Goal: Task Accomplishment & Management: Manage account settings

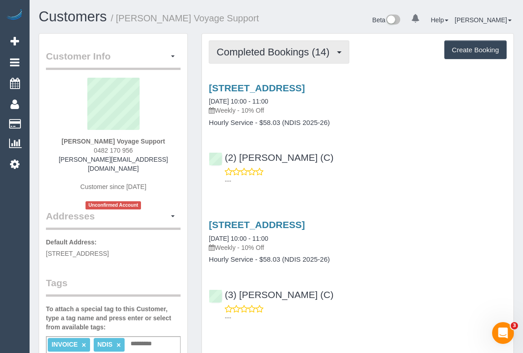
click at [281, 52] on span "Completed Bookings (14)" at bounding box center [274, 51] width 117 height 11
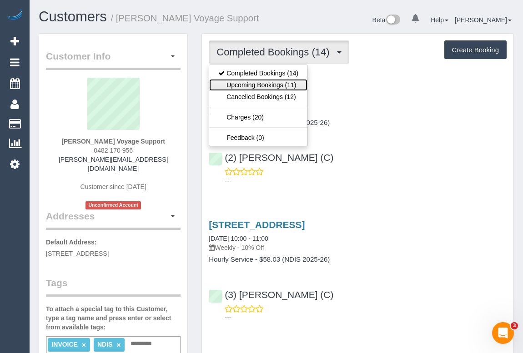
click at [269, 83] on link "Upcoming Bookings (11)" at bounding box center [258, 85] width 98 height 12
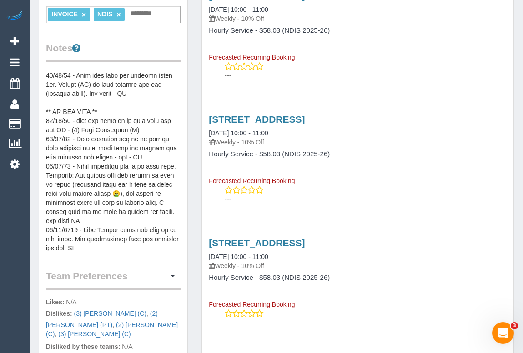
scroll to position [90, 0]
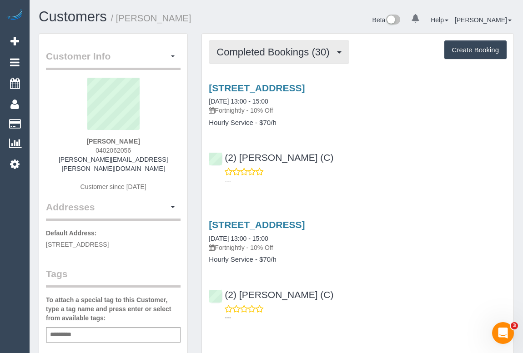
drag, startPoint x: 261, startPoint y: 56, endPoint x: 261, endPoint y: 66, distance: 10.0
click at [261, 56] on span "Completed Bookings (30)" at bounding box center [274, 51] width 117 height 11
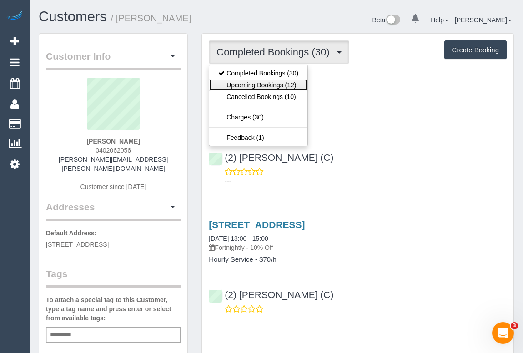
click at [262, 84] on link "Upcoming Bookings (12)" at bounding box center [258, 85] width 98 height 12
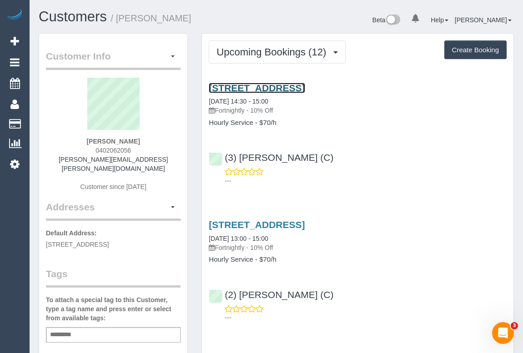
click at [296, 88] on link "6 Sharps Court, Heathmont, VIC 3135" at bounding box center [257, 88] width 96 height 10
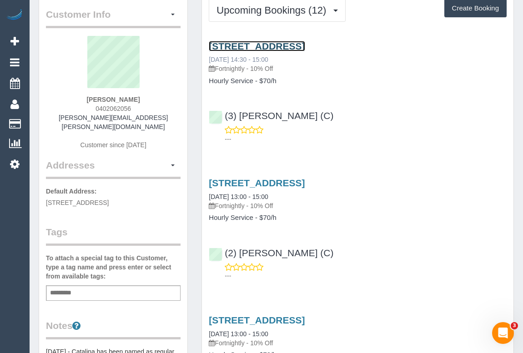
scroll to position [41, 0]
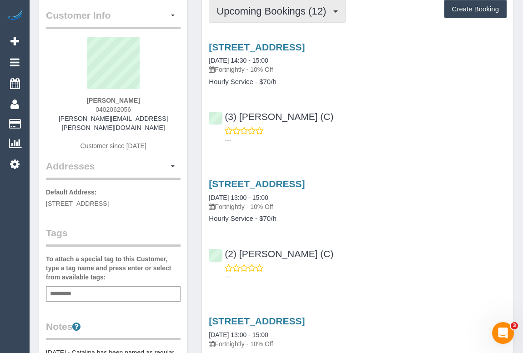
click at [268, 14] on span "Upcoming Bookings (12)" at bounding box center [273, 10] width 114 height 11
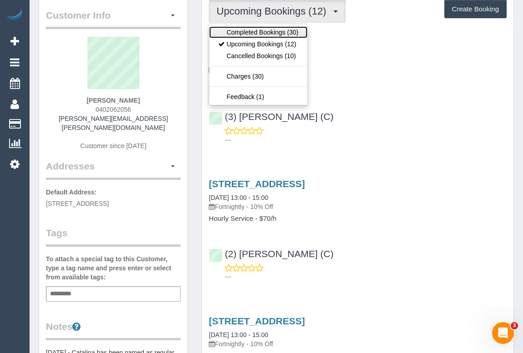
click at [259, 31] on link "Completed Bookings (30)" at bounding box center [258, 32] width 98 height 12
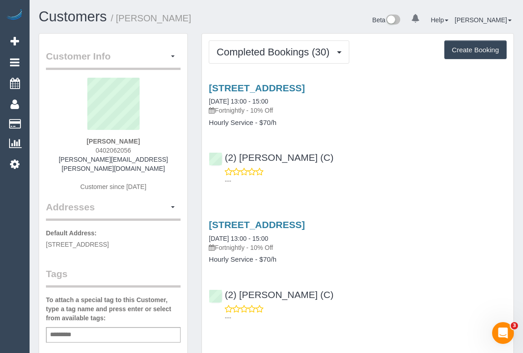
scroll to position [0, 0]
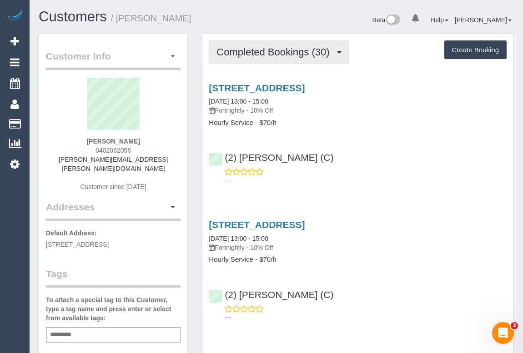
click at [274, 49] on span "Completed Bookings (30)" at bounding box center [274, 51] width 117 height 11
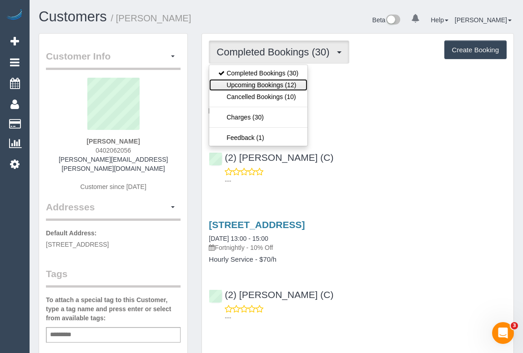
click at [270, 86] on link "Upcoming Bookings (12)" at bounding box center [258, 85] width 98 height 12
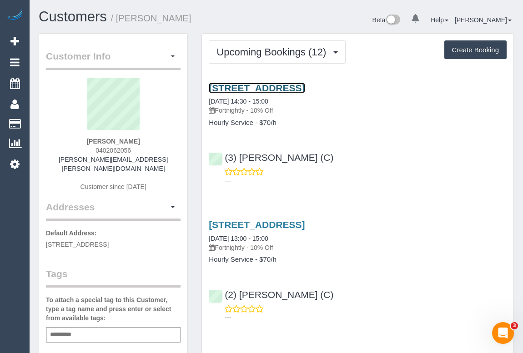
click at [281, 88] on link "6 Sharps Court, Heathmont, VIC 3135" at bounding box center [257, 88] width 96 height 10
click at [278, 88] on link "6 Sharps Court, Heathmont, VIC 3135" at bounding box center [257, 88] width 96 height 10
click at [339, 135] on div "6 Sharps Court, Heathmont, VIC 3135 06/10/2025 14:30 - 15:00 Fortnightly - 10% …" at bounding box center [357, 132] width 311 height 115
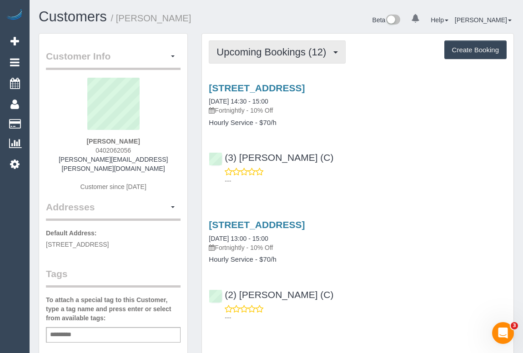
click at [278, 51] on span "Upcoming Bookings (12)" at bounding box center [273, 51] width 114 height 11
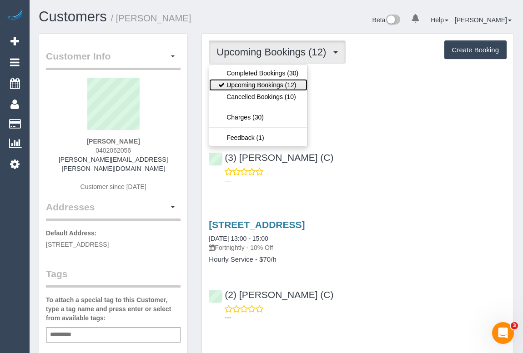
click at [271, 85] on link "Upcoming Bookings (12)" at bounding box center [258, 85] width 98 height 12
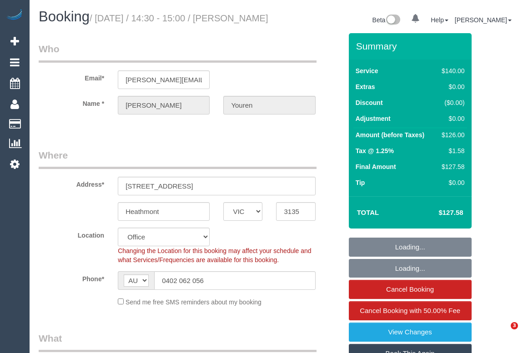
select select "VIC"
select select "object:764"
select select "string:stripe-pm_1OvXjo2GScqysDRVTdEVGb5D"
select select "number:27"
select select "number:14"
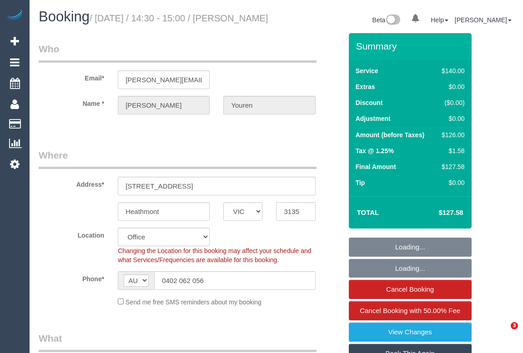
select select "number:19"
select select "number:36"
select select "number:34"
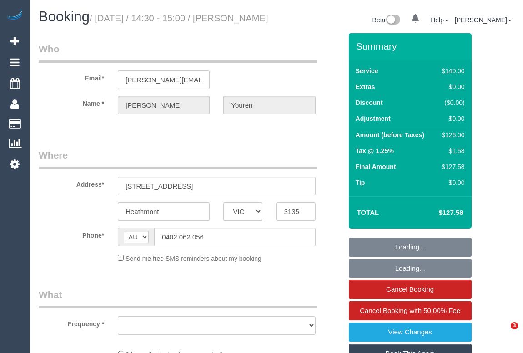
select select "VIC"
select select "object:607"
select select "string:stripe-pm_1OvXjo2GScqysDRVTdEVGb5D"
select select "number:27"
select select "number:14"
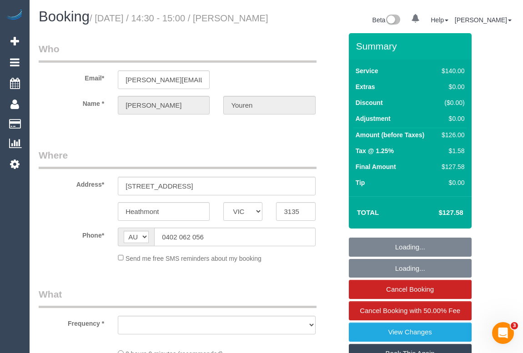
select select "number:19"
select select "number:36"
select select "number:34"
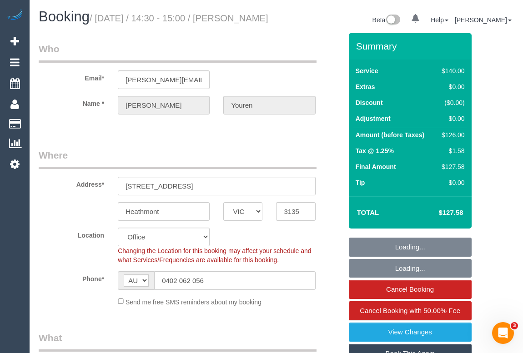
select select "object:760"
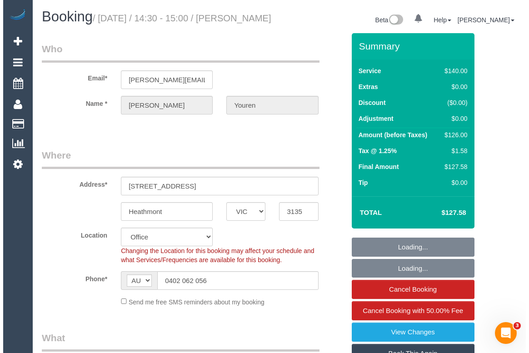
scroll to position [206, 0]
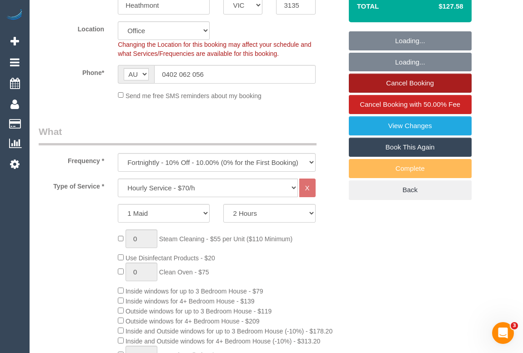
click at [394, 93] on link "Cancel Booking" at bounding box center [410, 83] width 123 height 19
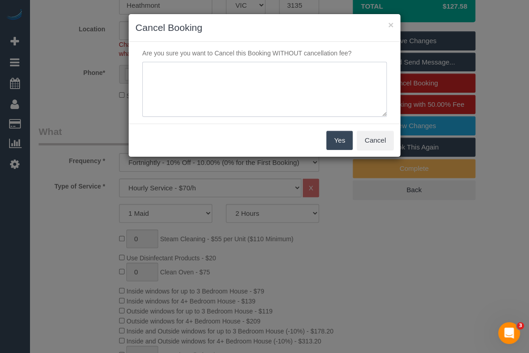
click at [186, 77] on textarea at bounding box center [264, 89] width 245 height 55
click at [281, 76] on textarea at bounding box center [264, 89] width 245 height 55
click at [293, 76] on textarea at bounding box center [264, 89] width 245 height 55
type textarea "cleaner will be delayed. Customer not available on cleaner's ETA. - SMS- OM"
click at [339, 140] on button "Yes" at bounding box center [339, 140] width 26 height 19
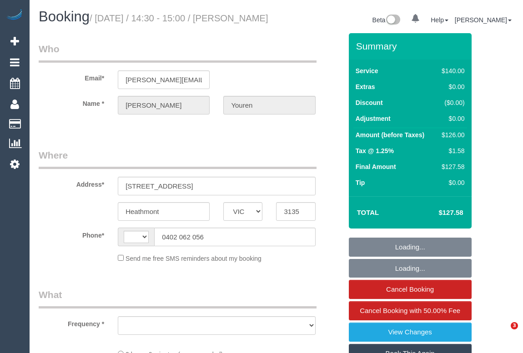
select select "VIC"
select select "string:stripe-pm_1OvXjo2GScqysDRVTdEVGb5D"
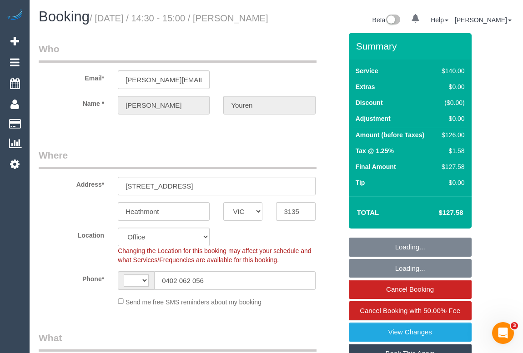
select select "string:AU"
select select "object:755"
select select "number:27"
select select "number:14"
select select "number:19"
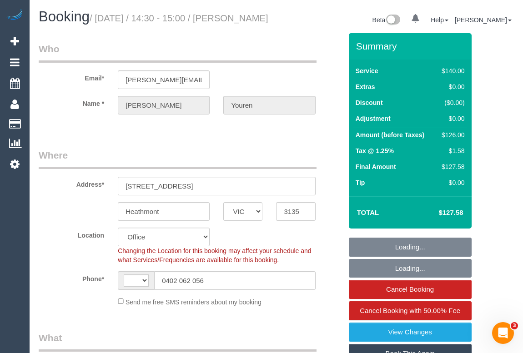
select select "number:36"
select select "number:34"
select select "object:2208"
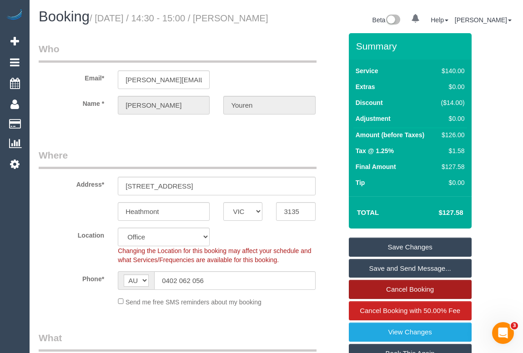
click at [391, 299] on link "Cancel Booking" at bounding box center [410, 289] width 123 height 19
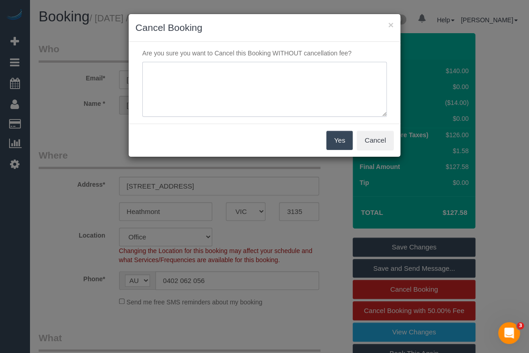
click at [216, 72] on textarea at bounding box center [264, 89] width 245 height 55
type textarea "c"
type textarea "Cleaner will be delayed. Customer not available on ETA. SMS- OM"
click at [335, 134] on button "Yes" at bounding box center [339, 140] width 26 height 19
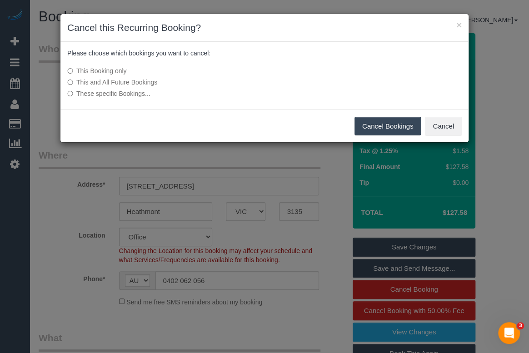
click at [384, 129] on button "Cancel Bookings" at bounding box center [388, 126] width 67 height 19
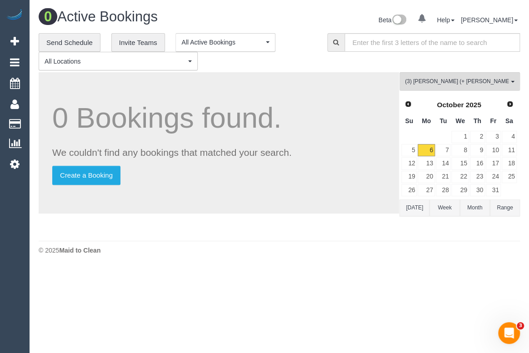
drag, startPoint x: 267, startPoint y: 255, endPoint x: 263, endPoint y: 261, distance: 8.2
click at [268, 255] on footer "© 2025 Maid to Clean" at bounding box center [280, 250] width 482 height 18
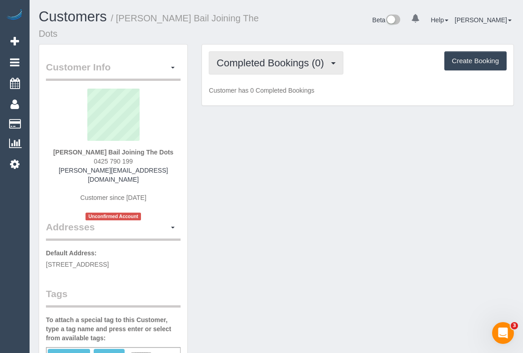
click at [249, 57] on span "Completed Bookings (0)" at bounding box center [272, 62] width 112 height 11
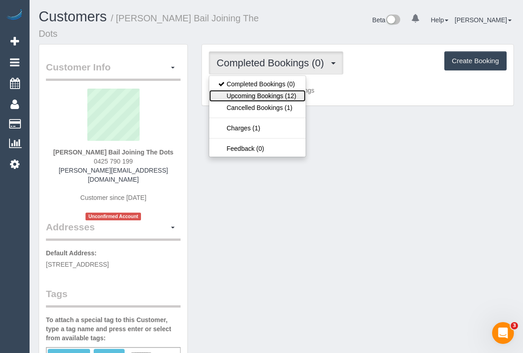
click at [255, 90] on link "Upcoming Bookings (12)" at bounding box center [257, 96] width 96 height 12
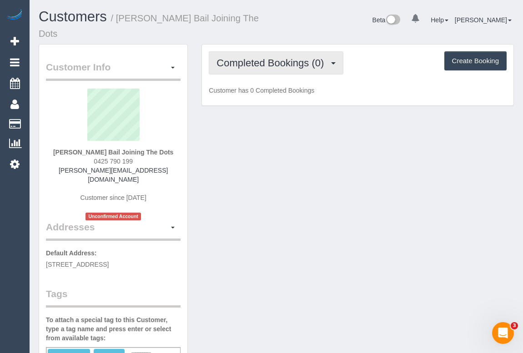
click at [280, 57] on span "Completed Bookings (0)" at bounding box center [272, 62] width 112 height 11
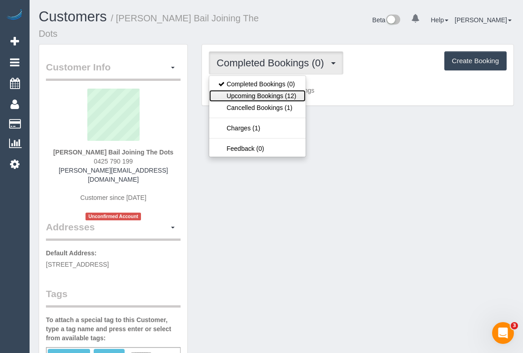
click at [269, 90] on link "Upcoming Bookings (12)" at bounding box center [257, 96] width 96 height 12
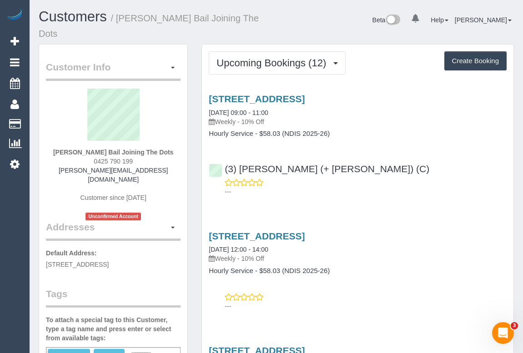
click at [428, 178] on div "---" at bounding box center [358, 187] width 298 height 18
click at [305, 94] on link "105/351 Barkly Street, Brunswick, VIC 3056" at bounding box center [257, 99] width 96 height 10
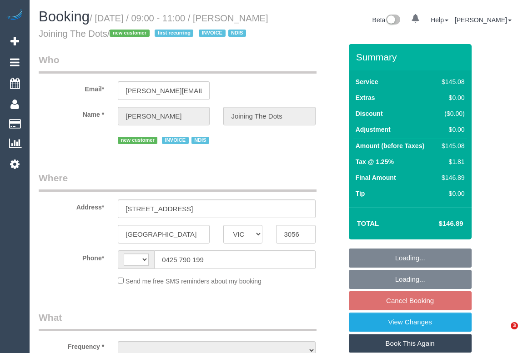
select select "VIC"
select select "string:AU"
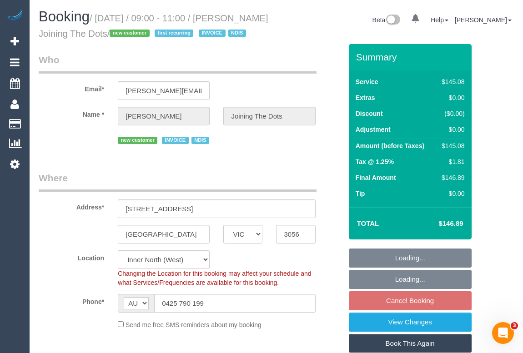
select select "object:603"
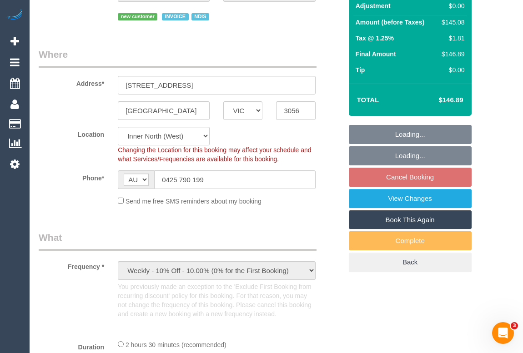
select select "150"
select select "number:28"
select select "number:14"
select select "number:19"
select select "number:22"
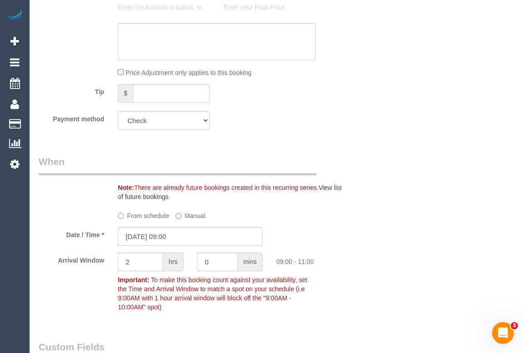
scroll to position [703, 0]
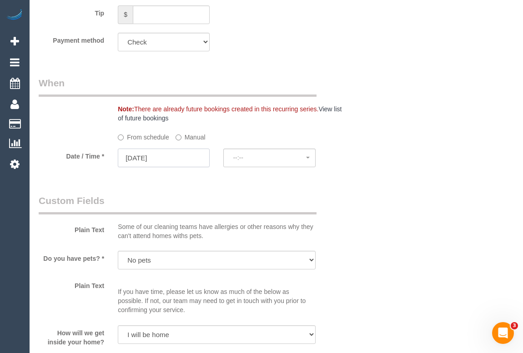
click at [161, 167] on input "07/10/2025" at bounding box center [164, 158] width 92 height 19
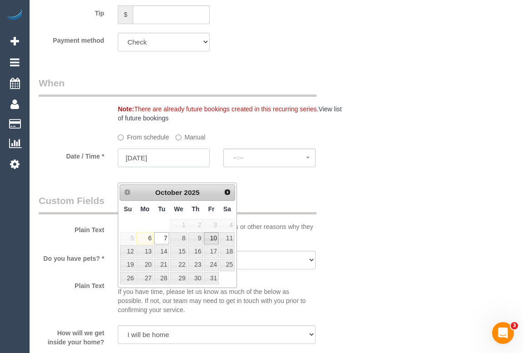
select select "spot13"
click at [229, 238] on link "11" at bounding box center [227, 238] width 15 height 12
type input "11/10/2025"
select select "spot17"
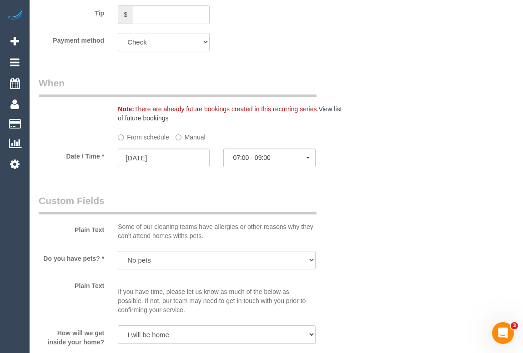
click at [385, 206] on div "Who Email* ernest.joiningthedots@fake.com Name * Ernest Garnet Bail Joining The…" at bounding box center [276, 333] width 475 height 1983
click at [305, 161] on span "07:00 - 09:00" at bounding box center [269, 157] width 73 height 7
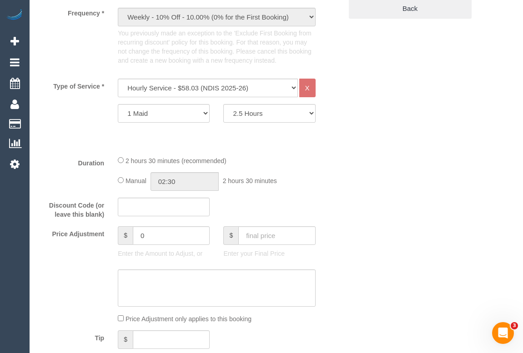
scroll to position [387, 0]
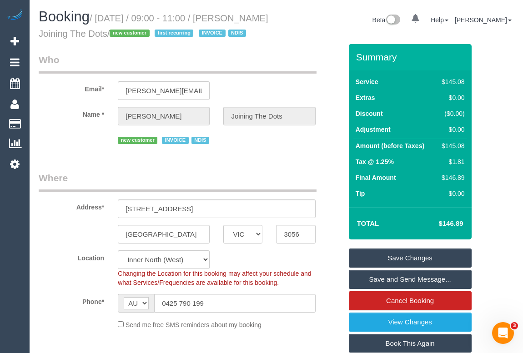
scroll to position [124, 0]
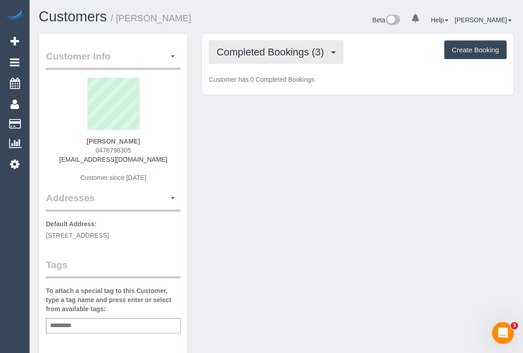
click at [277, 47] on span "Completed Bookings (3)" at bounding box center [272, 51] width 112 height 11
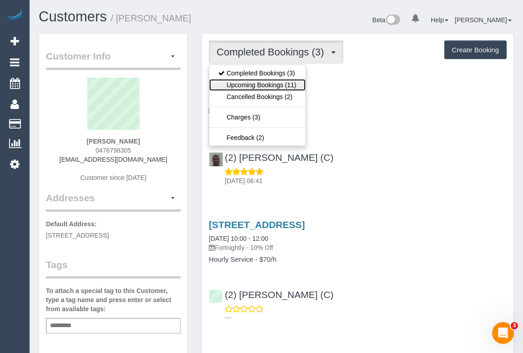
click at [259, 83] on link "Upcoming Bookings (11)" at bounding box center [257, 85] width 96 height 12
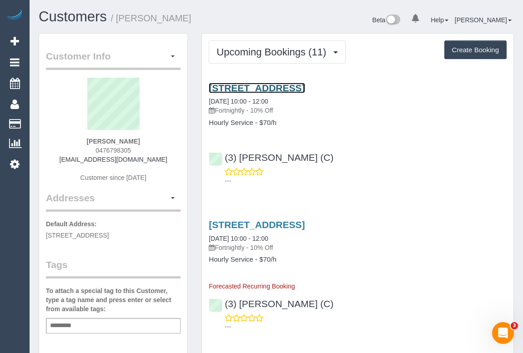
click at [282, 86] on link "[STREET_ADDRESS]" at bounding box center [257, 88] width 96 height 10
click at [437, 153] on div "(3) [PERSON_NAME] (C) ---" at bounding box center [357, 165] width 311 height 41
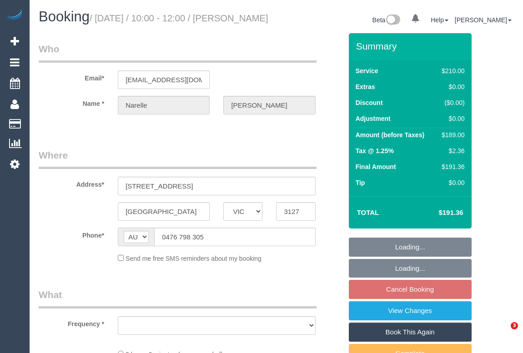
select select "VIC"
select select "string:stripe-pm_1Rn8F52GScqysDRVQMoDzNUv"
select select "number:27"
select select "number:14"
select select "number:19"
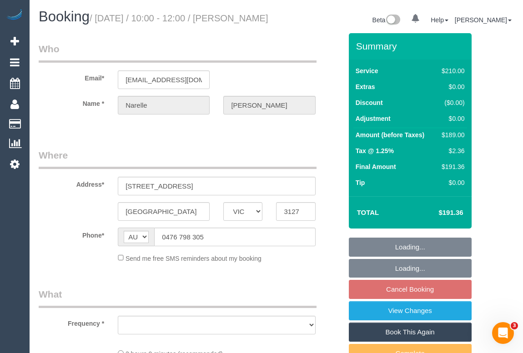
select select "number:24"
select select "number:33"
select select "number:13"
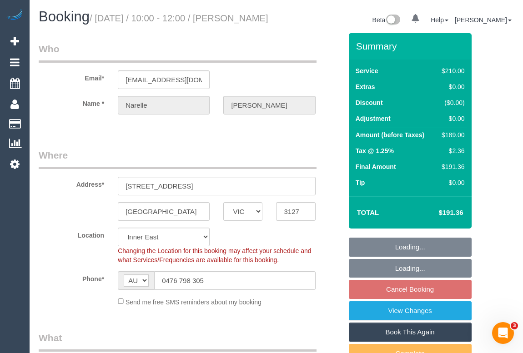
select select "object:676"
select select "180"
select select "object:1304"
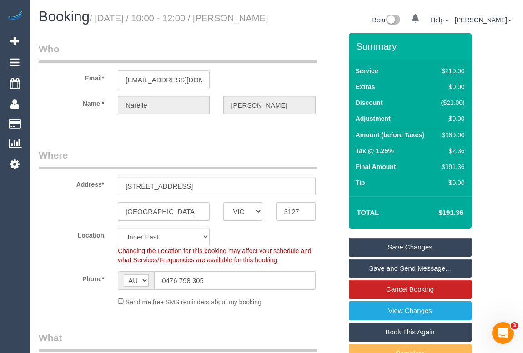
drag, startPoint x: 214, startPoint y: 148, endPoint x: 217, endPoint y: 151, distance: 4.8
click at [414, 321] on link "View Changes" at bounding box center [410, 310] width 123 height 19
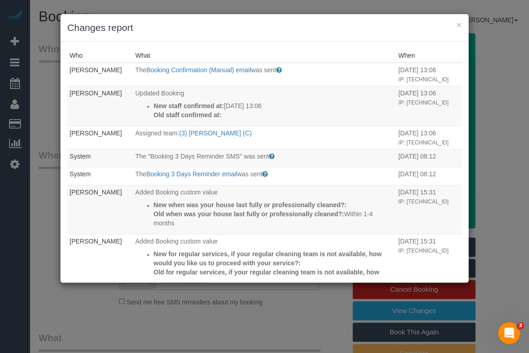
click at [462, 24] on div "× Changes report" at bounding box center [264, 28] width 408 height 28
click at [459, 23] on button "×" at bounding box center [459, 25] width 5 height 10
